Goal: Task Accomplishment & Management: Manage account settings

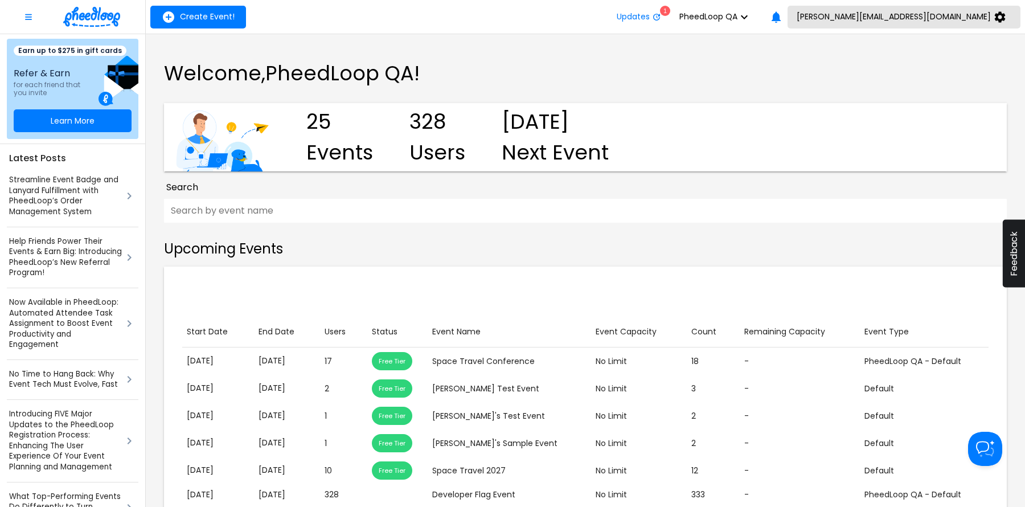
click at [937, 25] on button "[PERSON_NAME][EMAIL_ADDRESS][DOMAIN_NAME]" at bounding box center [904, 17] width 233 height 23
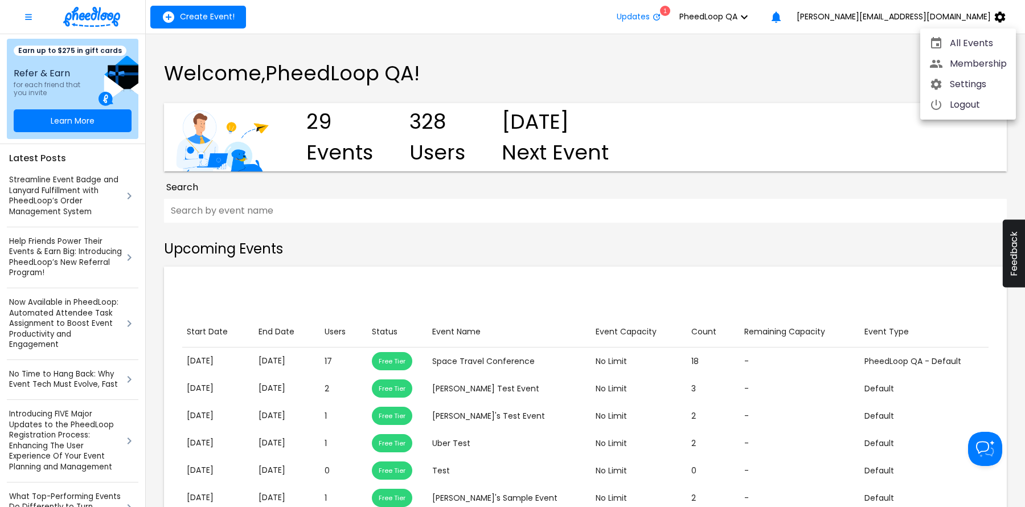
click at [962, 78] on span "Settings" at bounding box center [978, 84] width 57 height 14
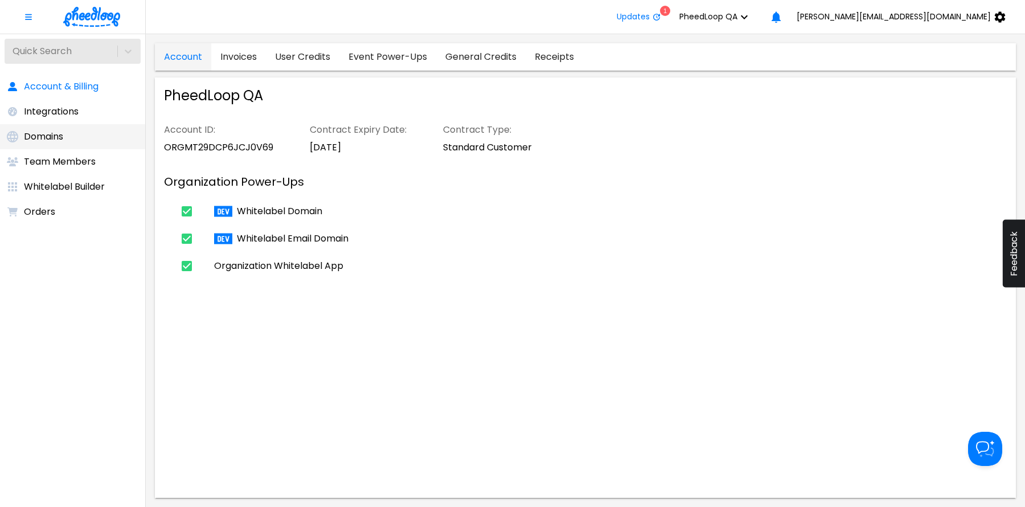
click at [76, 145] on li "Domains" at bounding box center [72, 136] width 145 height 25
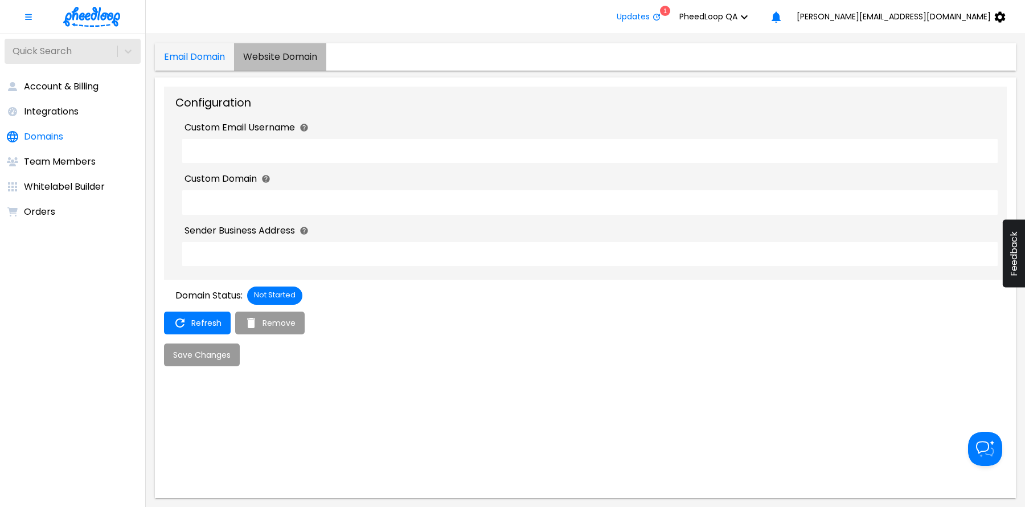
click at [278, 59] on Domain "Website Domain" at bounding box center [280, 56] width 92 height 27
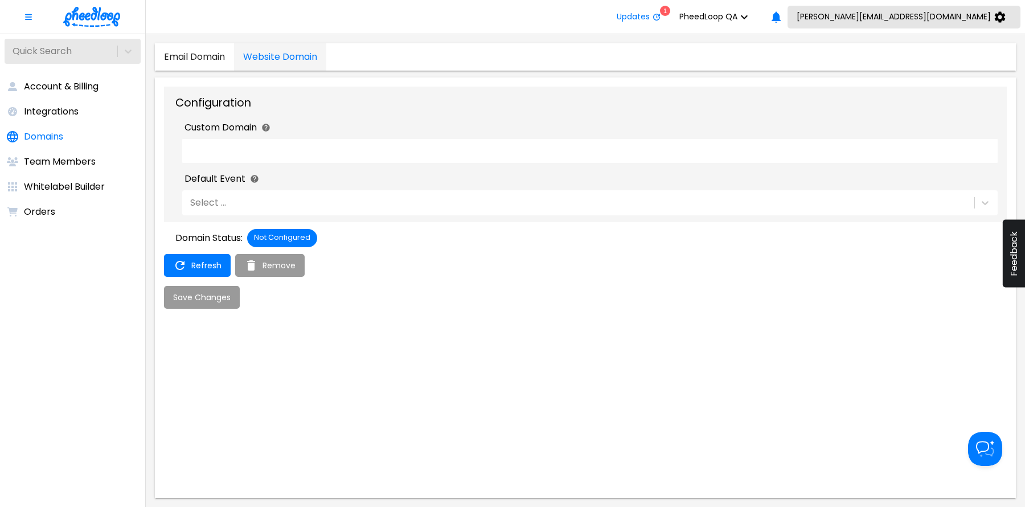
click at [955, 21] on span "[PERSON_NAME][EMAIL_ADDRESS][DOMAIN_NAME]" at bounding box center [894, 16] width 194 height 9
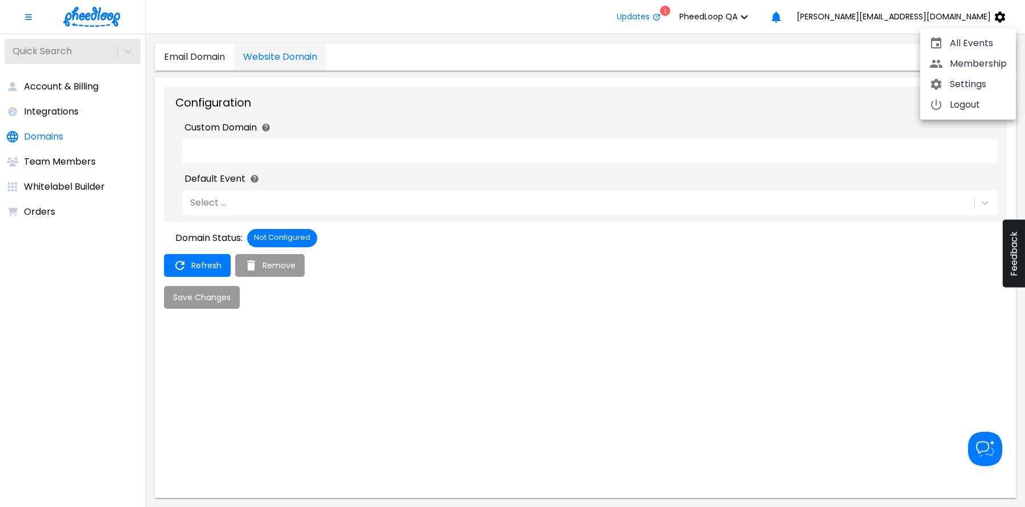
click at [827, 14] on div at bounding box center [512, 253] width 1025 height 507
click at [751, 15] on icon "button" at bounding box center [745, 17] width 14 height 14
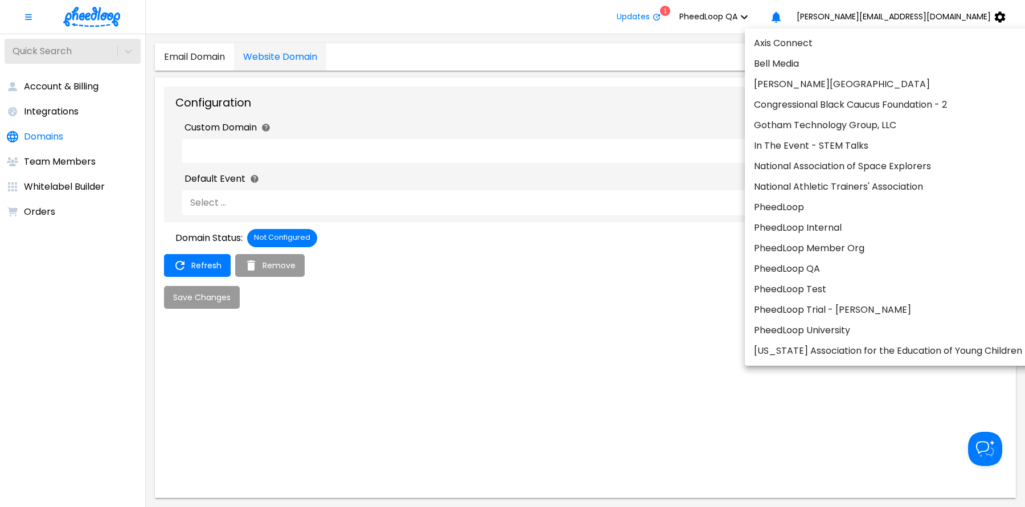
click at [837, 283] on li "PheedLoop Test" at bounding box center [888, 289] width 286 height 21
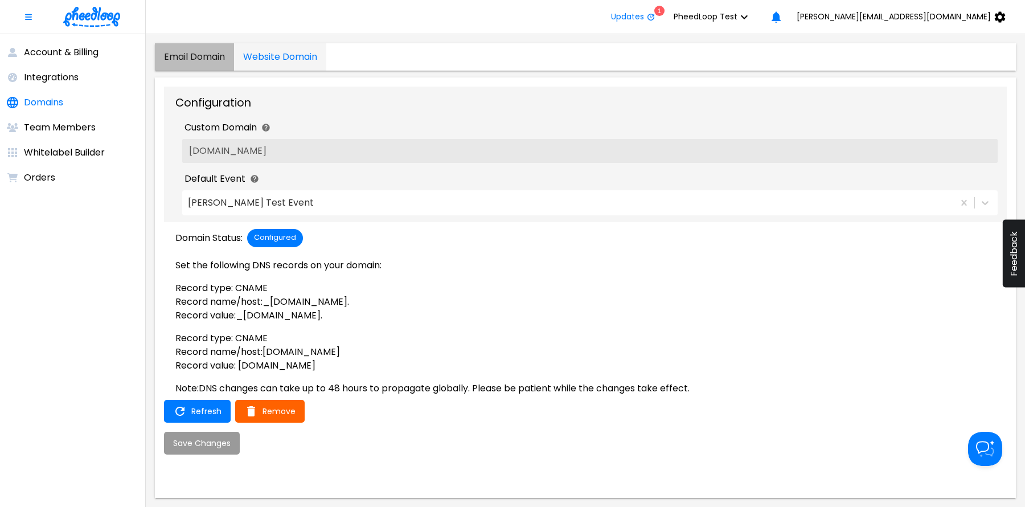
click at [196, 59] on Domain "Email Domain" at bounding box center [194, 56] width 79 height 27
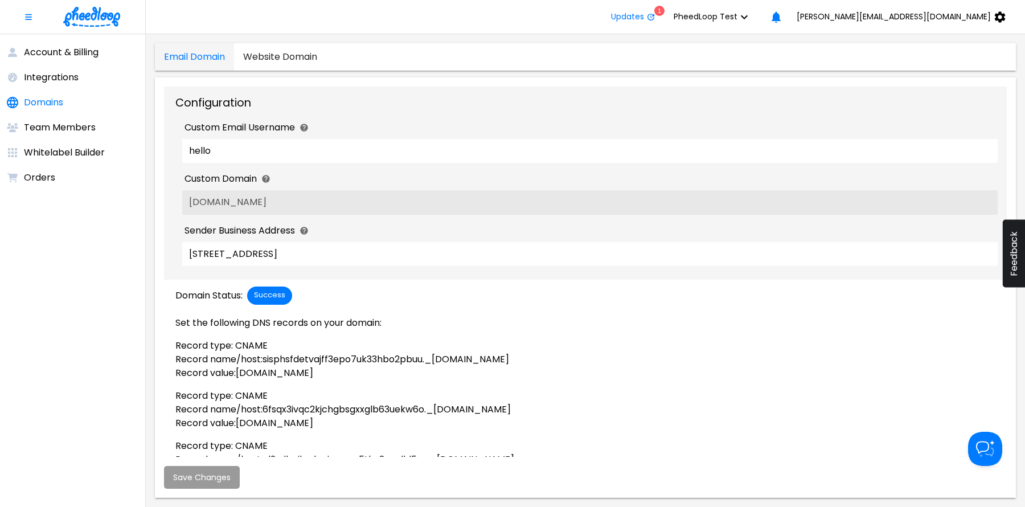
click at [268, 59] on Domain "Website Domain" at bounding box center [280, 56] width 92 height 27
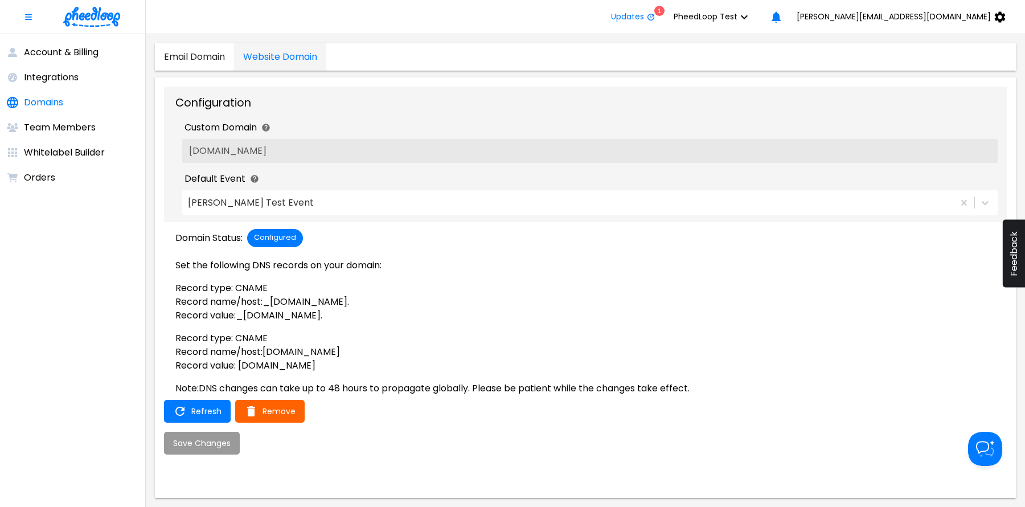
click at [748, 15] on icon "button" at bounding box center [744, 17] width 7 height 4
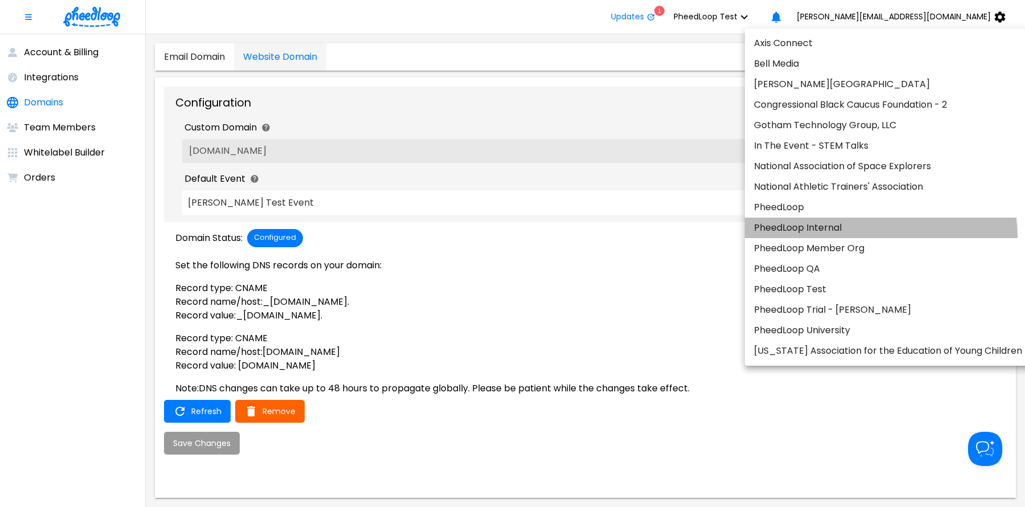
click at [871, 236] on li "PheedLoop Internal" at bounding box center [888, 228] width 286 height 21
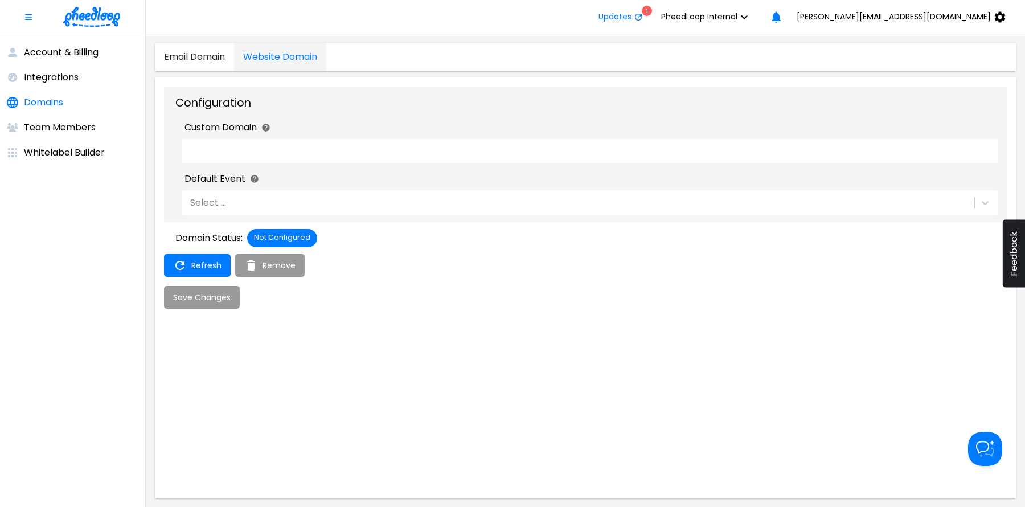
click at [738, 14] on span "PheedLoop Internal" at bounding box center [699, 16] width 76 height 9
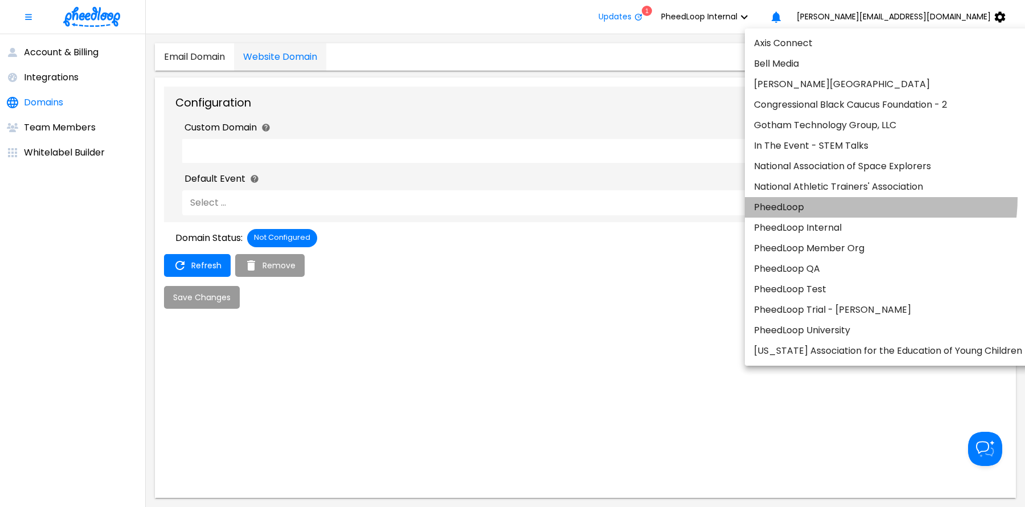
click at [858, 198] on li "PheedLoop" at bounding box center [888, 207] width 286 height 21
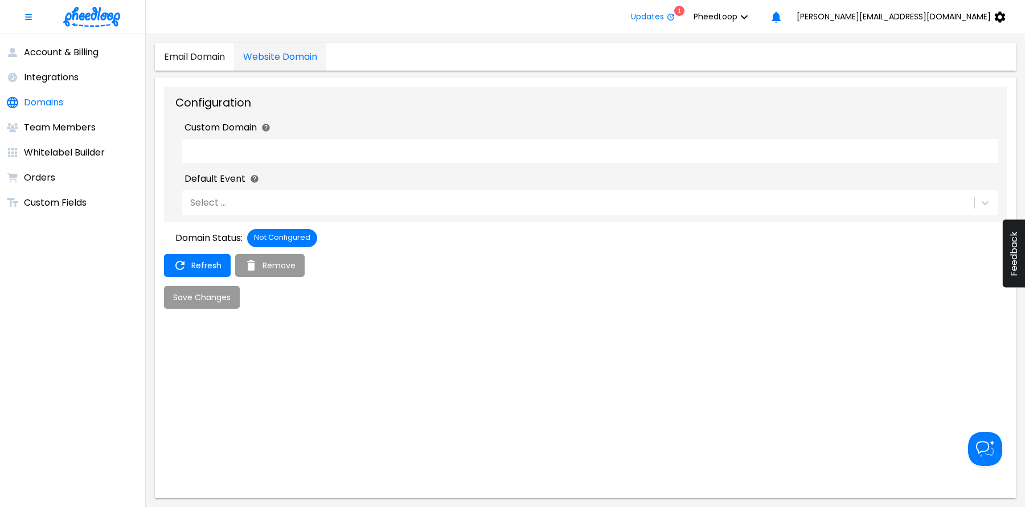
click at [765, 24] on button "PheedLoop" at bounding box center [725, 17] width 80 height 23
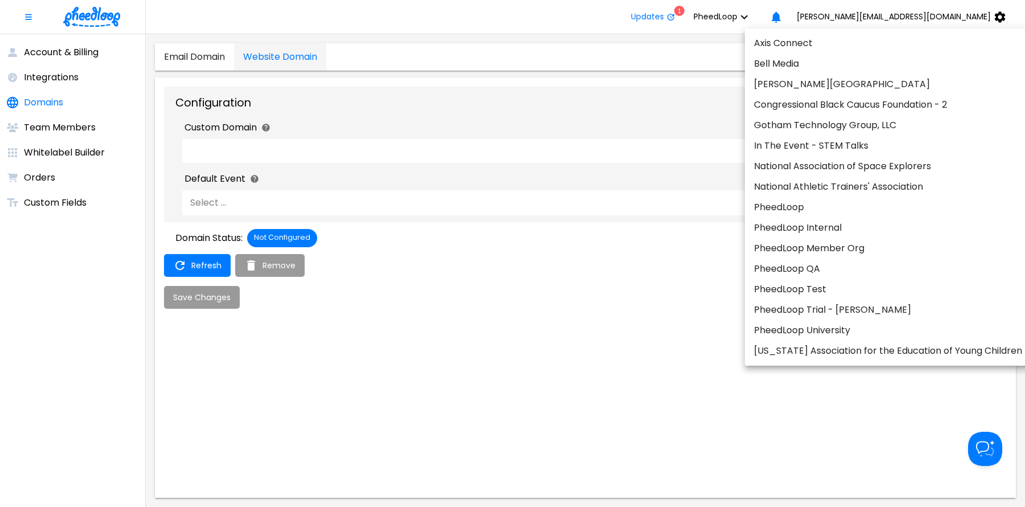
click at [888, 289] on li "PheedLoop Test" at bounding box center [888, 289] width 286 height 21
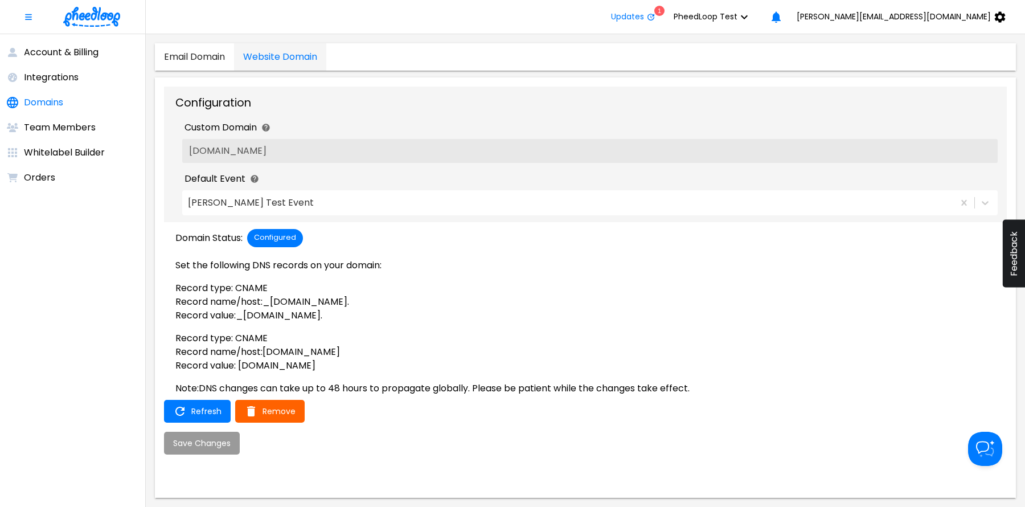
drag, startPoint x: 403, startPoint y: 353, endPoint x: 300, endPoint y: 355, distance: 103.7
click at [300, 355] on p "Record name/host: [DOMAIN_NAME]" at bounding box center [591, 352] width 832 height 14
drag, startPoint x: 265, startPoint y: 303, endPoint x: 579, endPoint y: 304, distance: 313.8
click at [579, 304] on p "Record name/host: _[DOMAIN_NAME]." at bounding box center [591, 302] width 832 height 14
click at [289, 416] on span "Remove" at bounding box center [279, 411] width 33 height 9
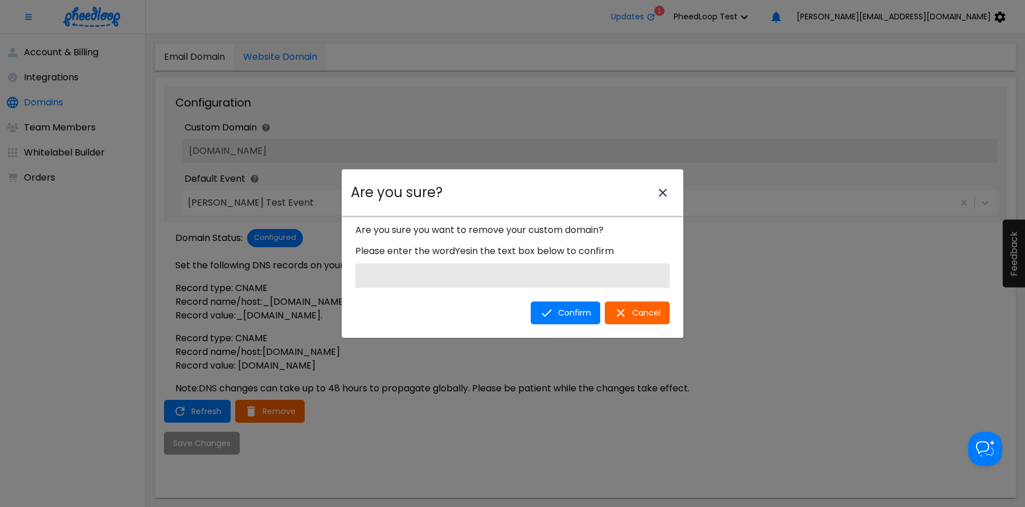
click at [509, 273] on input "Are you sure? modal" at bounding box center [512, 275] width 314 height 24
type input "Yes"
click at [568, 308] on span "Confirm" at bounding box center [574, 312] width 33 height 9
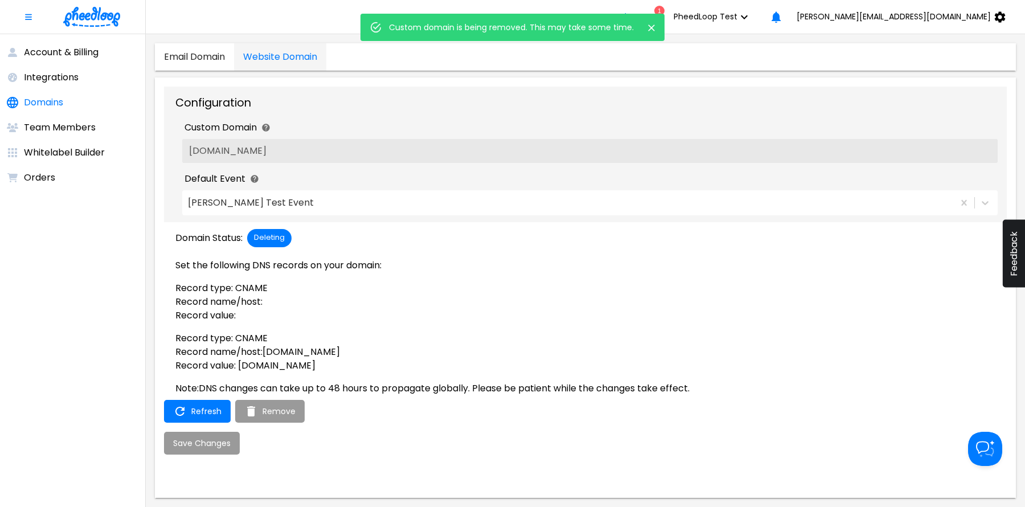
click at [408, 273] on p "Set the following DNS records on your domain:" at bounding box center [591, 265] width 832 height 23
